Goal: Task Accomplishment & Management: Contribute content

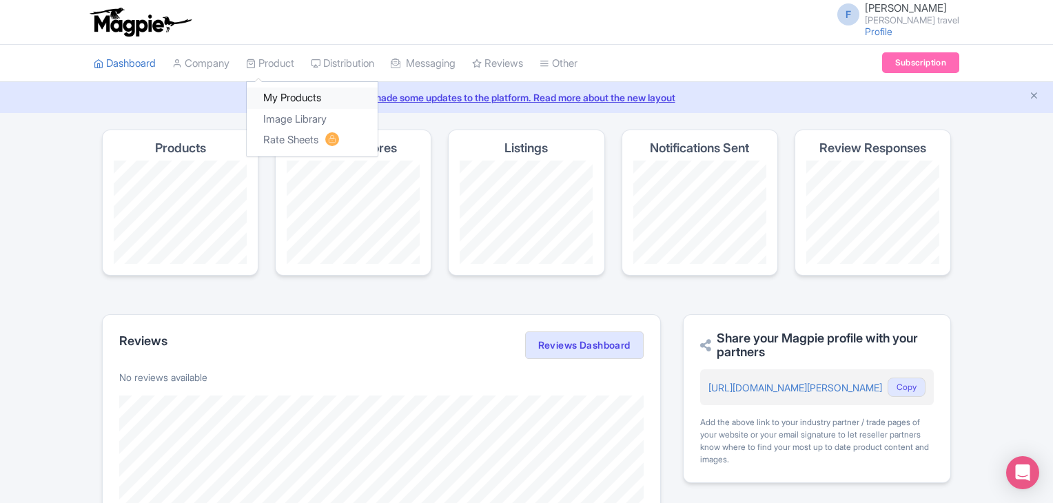
click at [288, 95] on link "My Products" at bounding box center [312, 98] width 131 height 21
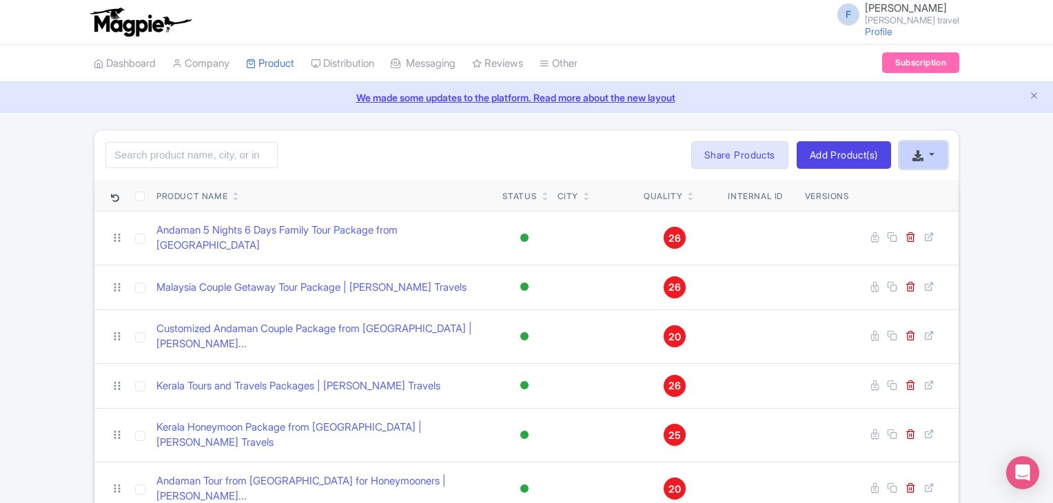
click at [924, 157] on icon "button" at bounding box center [918, 155] width 11 height 11
click at [940, 192] on link "Create New Product »" at bounding box center [968, 186] width 136 height 21
click at [926, 156] on button "button" at bounding box center [923, 155] width 48 height 28
click at [847, 193] on link "Start with blank product" at bounding box center [826, 194] width 173 height 21
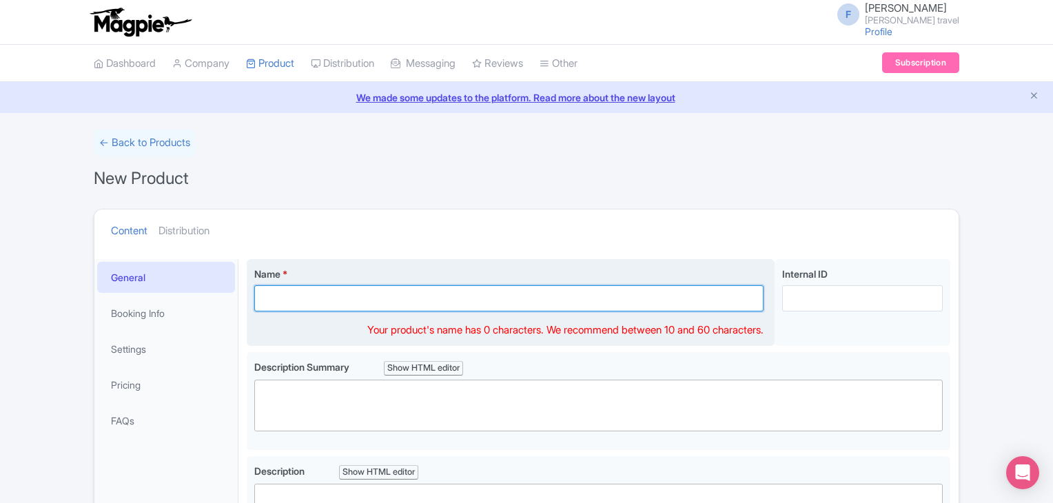
click at [334, 302] on input "Name *" at bounding box center [508, 298] width 509 height 26
paste input "Malaysia Tour Packages | [PERSON_NAME] Travels"
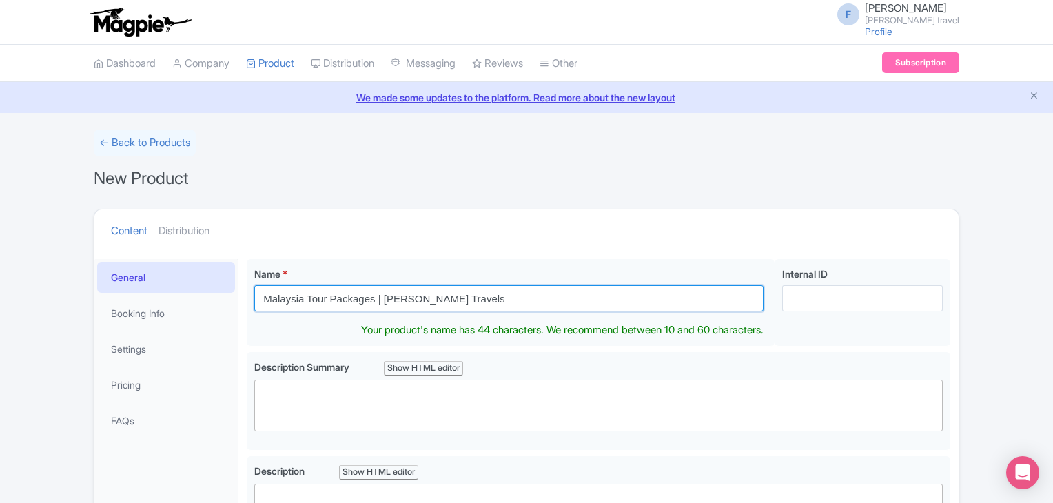
type input "Malaysia Tour Packages | [PERSON_NAME] Travels"
drag, startPoint x: 376, startPoint y: 303, endPoint x: 223, endPoint y: 303, distance: 153.0
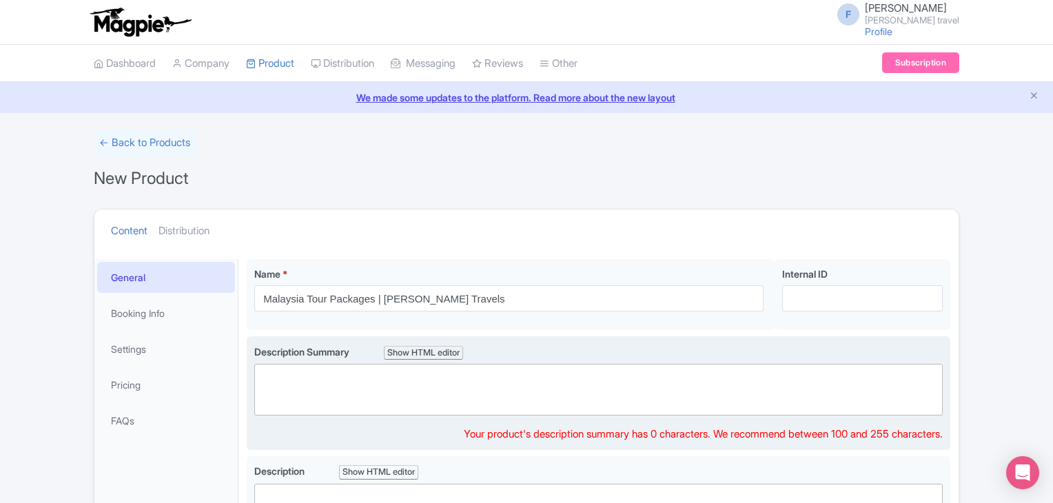
click at [300, 393] on trix-editor at bounding box center [598, 390] width 689 height 52
paste trix-editor "<div>Malaysia Tour Packages&nbsp;</div>"
type trix-editor "<div>Malaysia Tour Packages&nbsp;</div>"
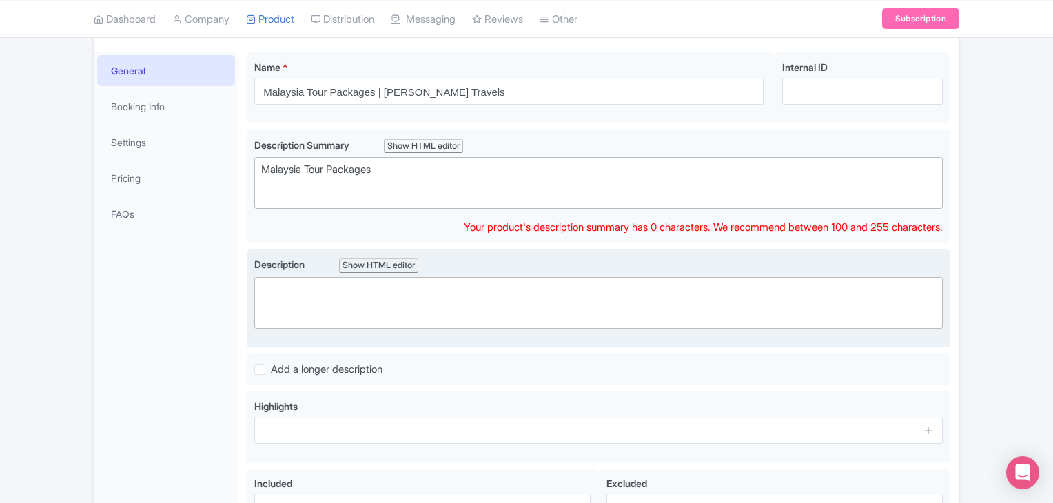
scroll to position [191, 0]
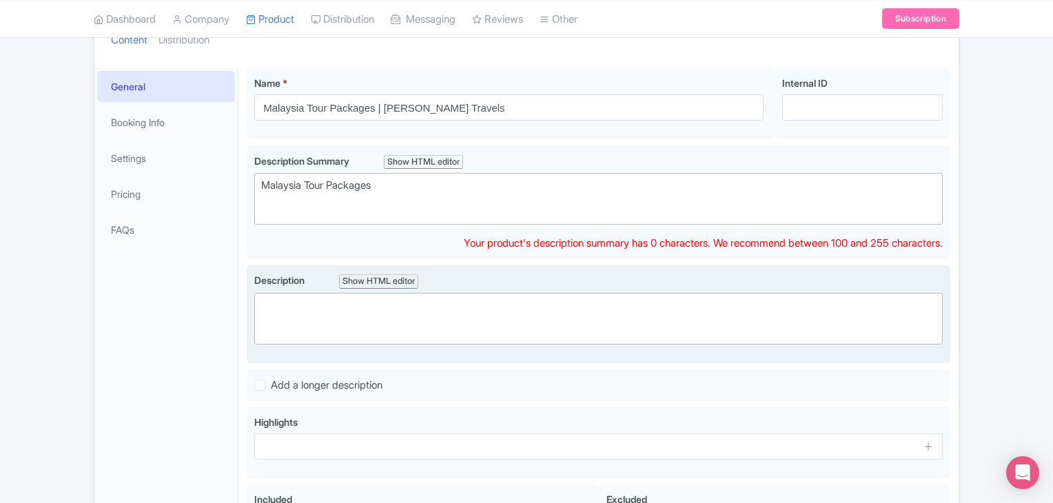
click at [447, 293] on trix-editor at bounding box center [598, 319] width 689 height 52
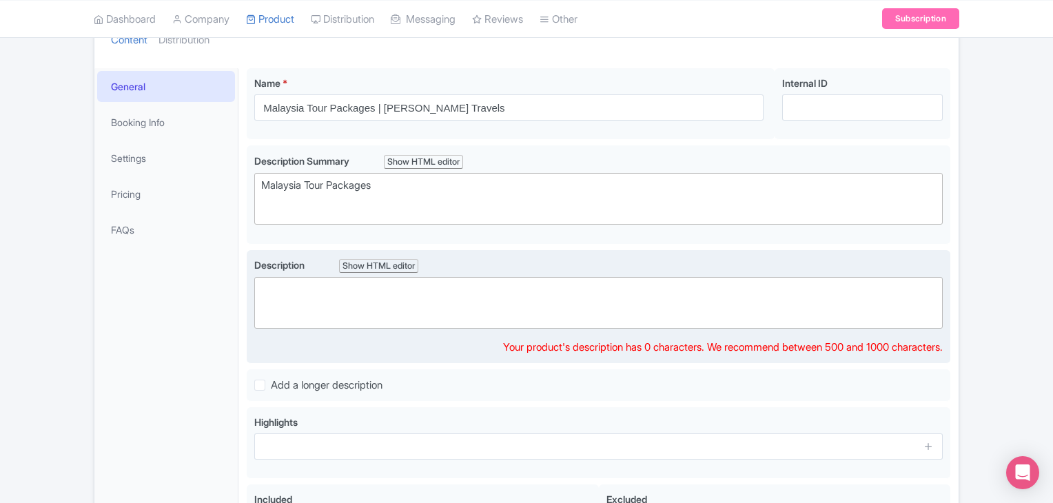
click at [415, 321] on trix-editor at bounding box center [598, 303] width 689 height 52
paste trix-editor "<div>&nbsp;| Experience the magic of Malaysia with our exclusive Malaysia tour …"
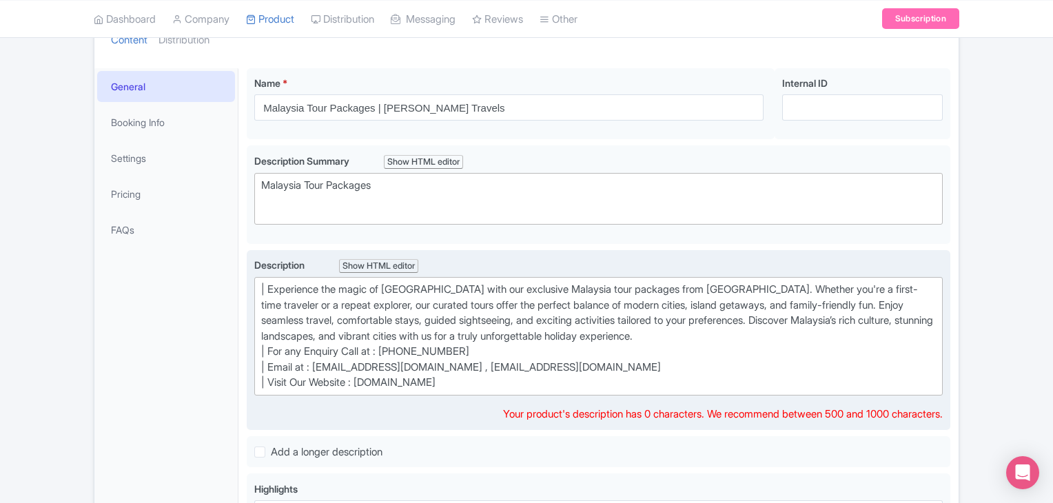
click at [269, 345] on div "| Experience the magic of Malaysia with our exclusive Malaysia tour packages fr…" at bounding box center [598, 336] width 675 height 109
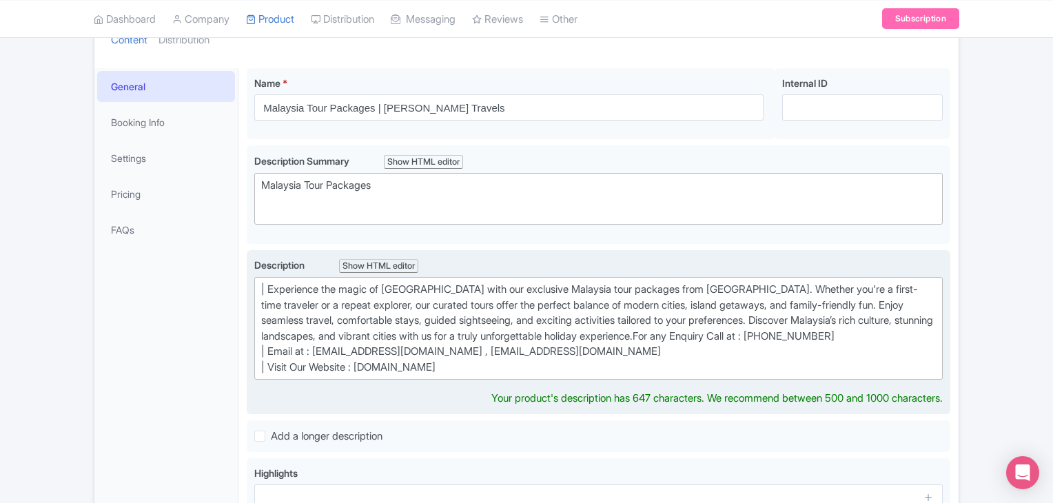
click at [269, 348] on div "| Experience the magic of Malaysia with our exclusive Malaysia tour packages fr…" at bounding box center [598, 328] width 675 height 93
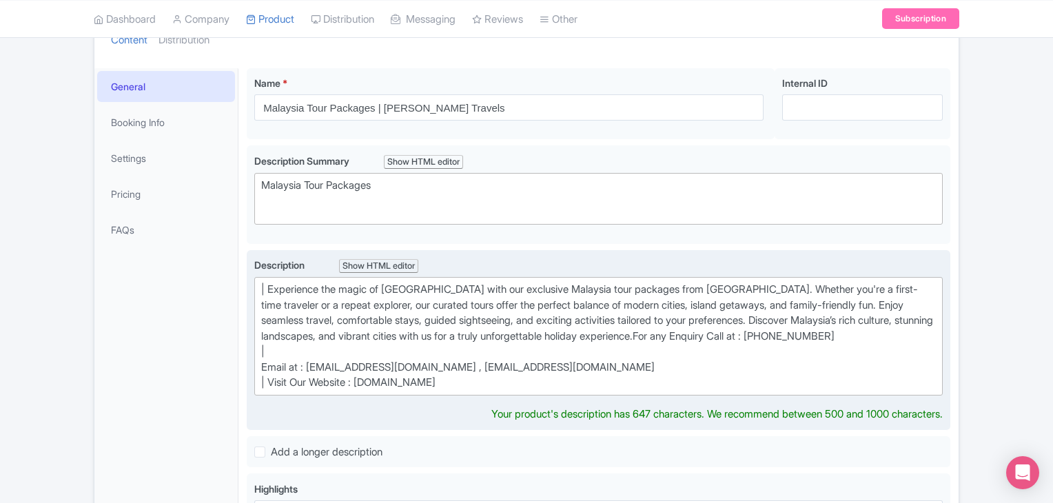
type trix-editor "<div>&nbsp;| Experience the magic of Malaysia with our exclusive Malaysia tour …"
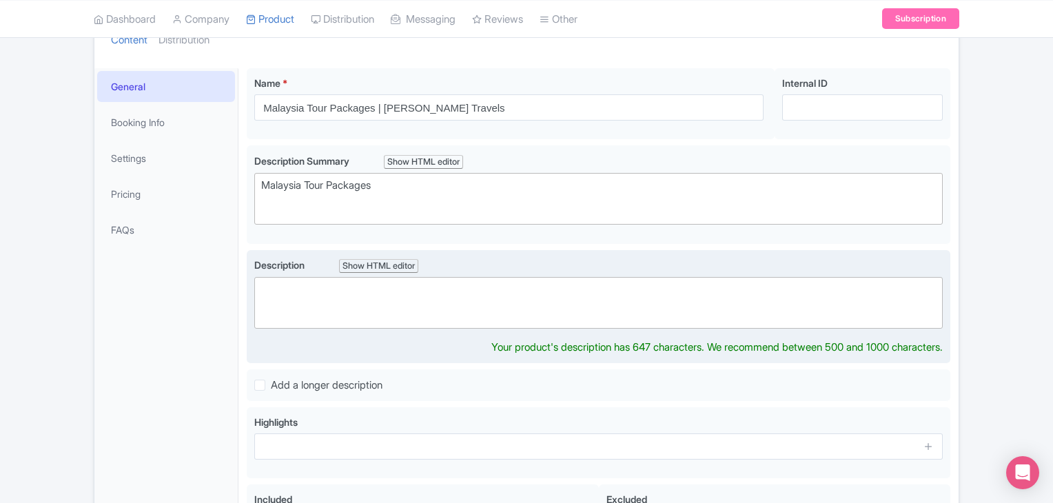
paste trix-editor "<div>&nbsp;| Experience the magic of Malaysia with our exclusive Malaysia tour …"
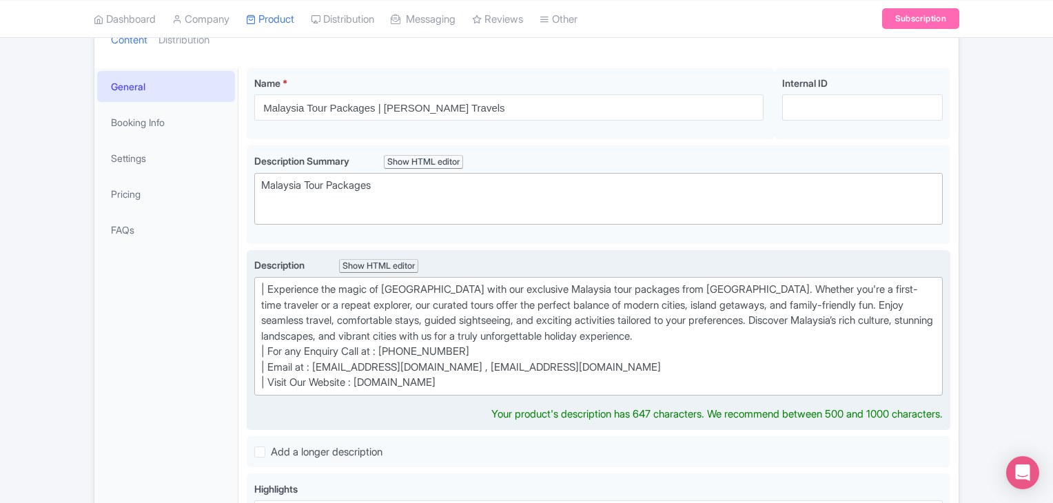
click at [273, 287] on div "| Experience the magic of Malaysia with our exclusive Malaysia tour packages fr…" at bounding box center [598, 336] width 675 height 109
click at [267, 345] on div "Experience the magic of Malaysia with our exclusive Malaysia tour packages from…" at bounding box center [598, 336] width 675 height 109
click at [272, 349] on div "Experience the magic of Malaysia with our exclusive Malaysia tour packages from…" at bounding box center [598, 336] width 675 height 109
click at [271, 358] on div "Experience the magic of Malaysia with our exclusive Malaysia tour packages from…" at bounding box center [598, 336] width 675 height 109
click at [271, 360] on div "Experience the magic of Malaysia with our exclusive Malaysia tour packages from…" at bounding box center [598, 336] width 675 height 109
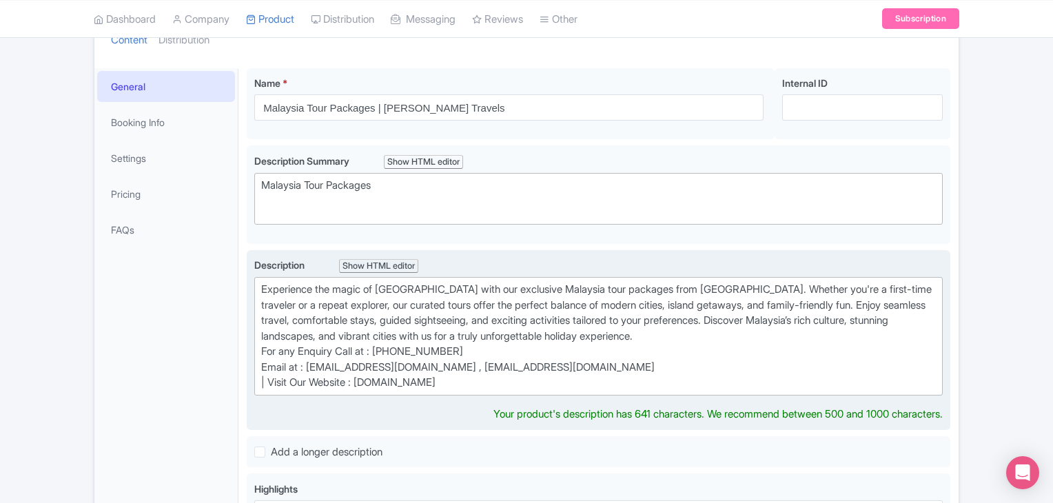
click at [269, 373] on div "Experience the magic of Malaysia with our exclusive Malaysia tour packages from…" at bounding box center [598, 336] width 675 height 109
click at [269, 381] on div "Experience the magic of Malaysia with our exclusive Malaysia tour packages from…" at bounding box center [598, 336] width 675 height 109
type trix-editor "<div>Experience the magic of Malaysia with our exclusive Malaysia tour packages…"
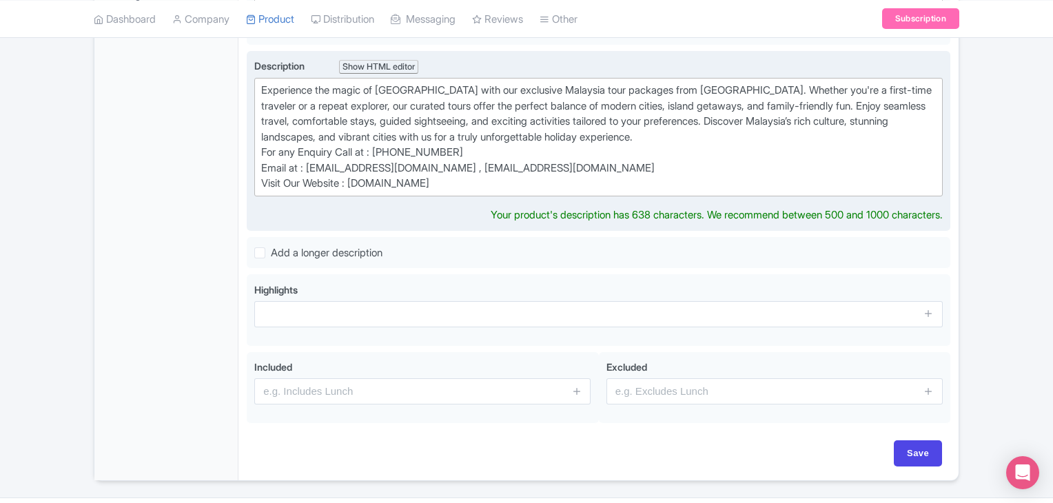
scroll to position [398, 0]
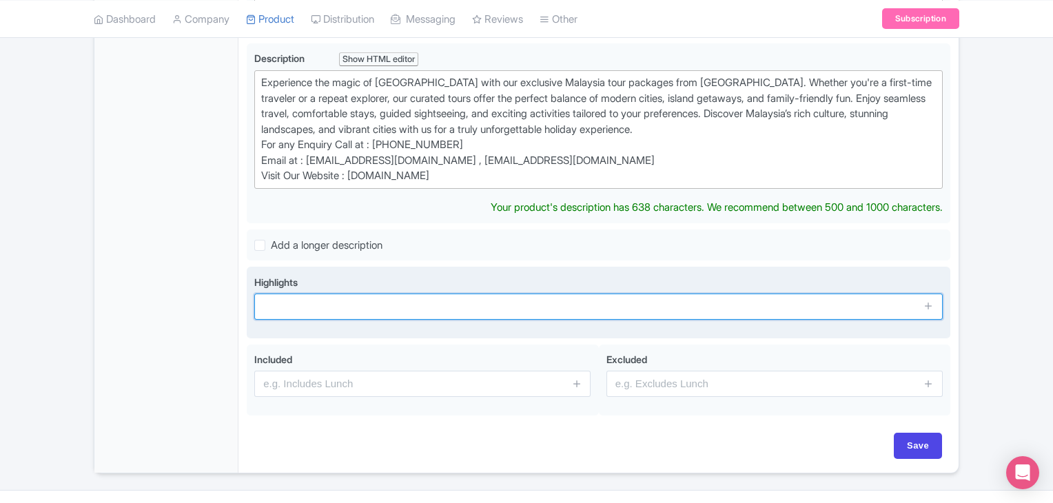
click at [319, 311] on div "Highlights" at bounding box center [598, 303] width 689 height 56
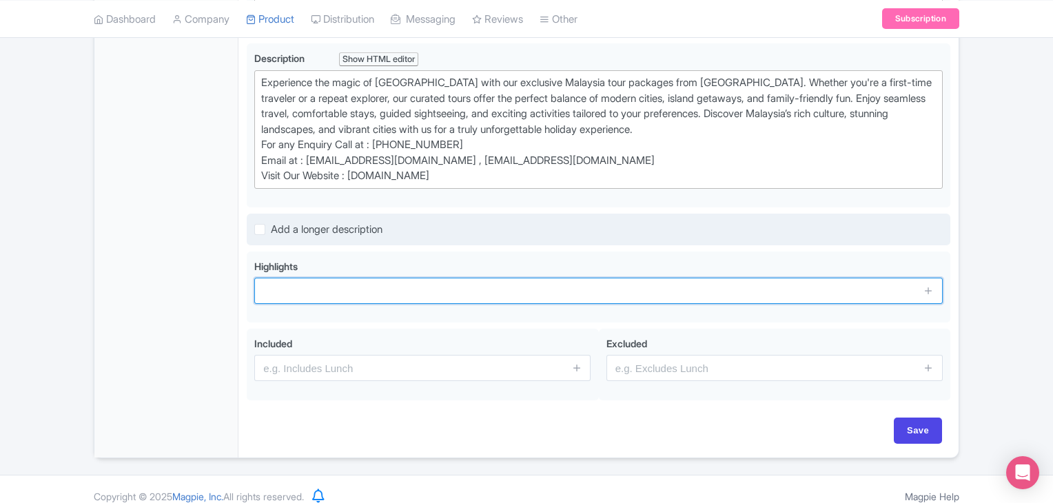
paste input "Malaysia tour packages, Malaysia holiday packages, Malaysia travel packages, Ma…"
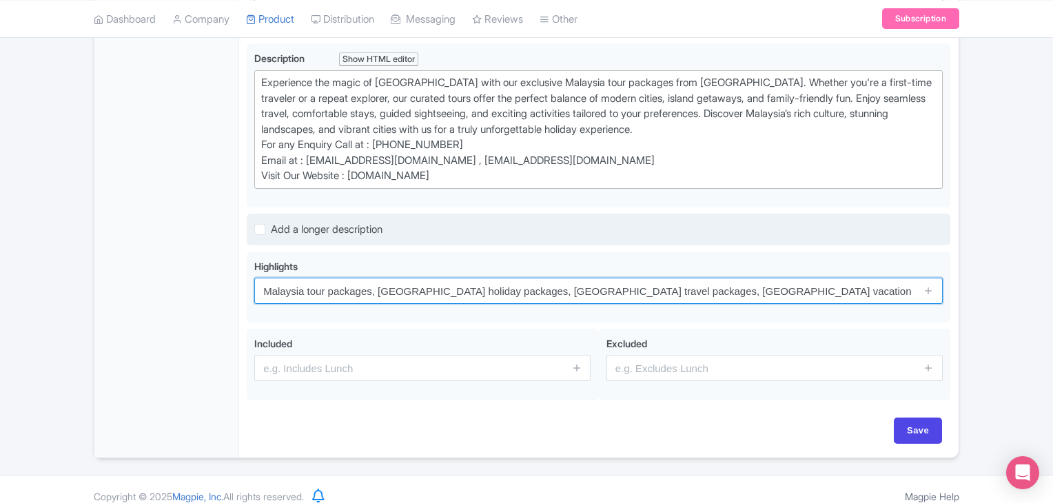
scroll to position [0, 1117]
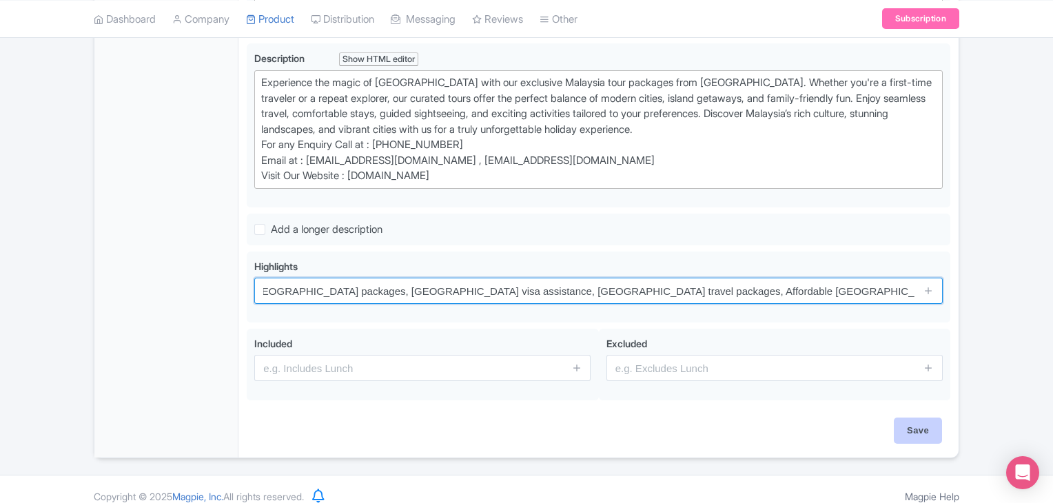
type input "Malaysia tour packages, Malaysia holiday packages, Malaysia travel packages, Ma…"
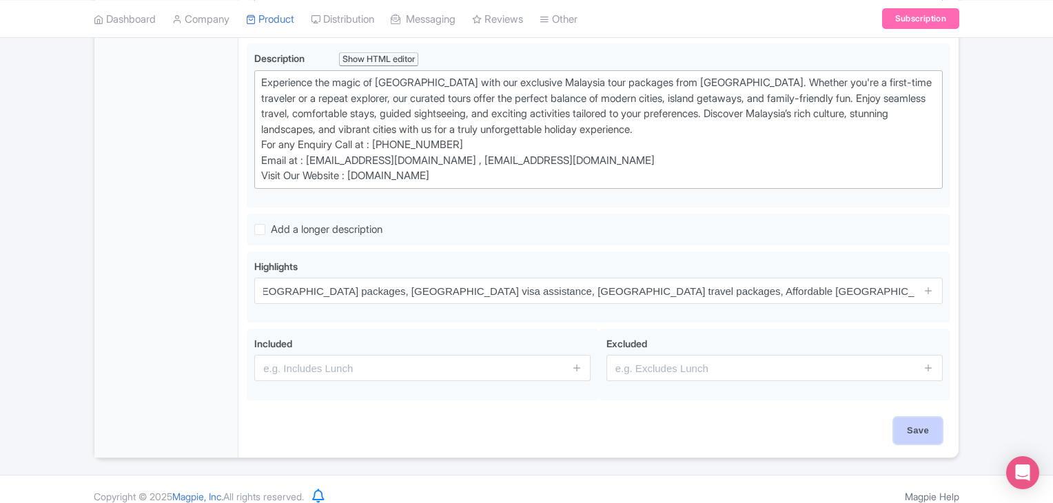
scroll to position [0, 0]
click at [912, 431] on input "Save" at bounding box center [918, 431] width 48 height 26
type input "Saving..."
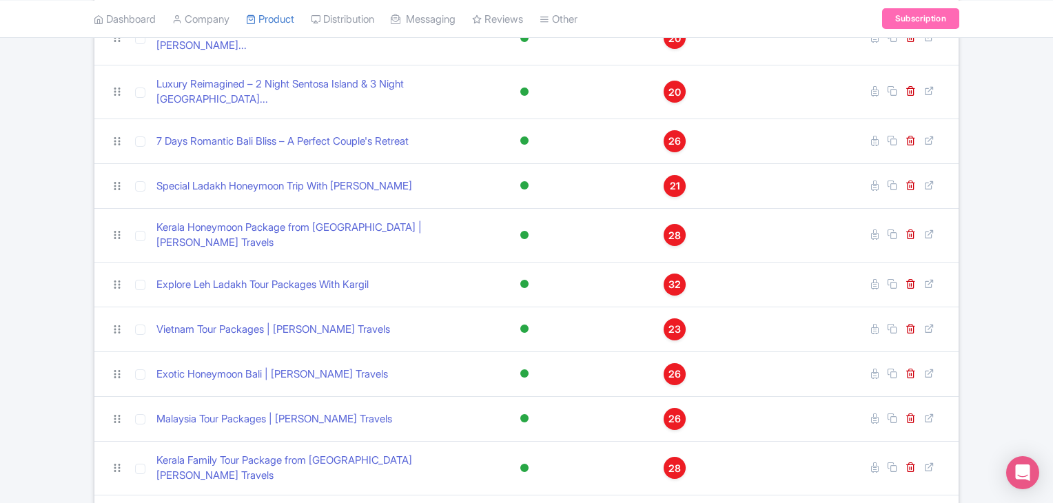
scroll to position [481, 0]
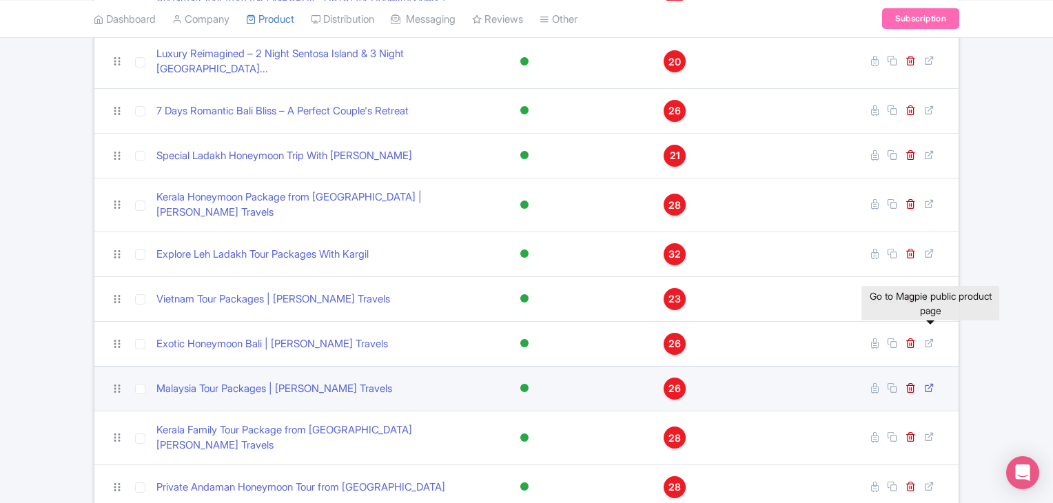
click at [932, 383] on icon at bounding box center [929, 388] width 10 height 10
